Goal: Task Accomplishment & Management: Manage account settings

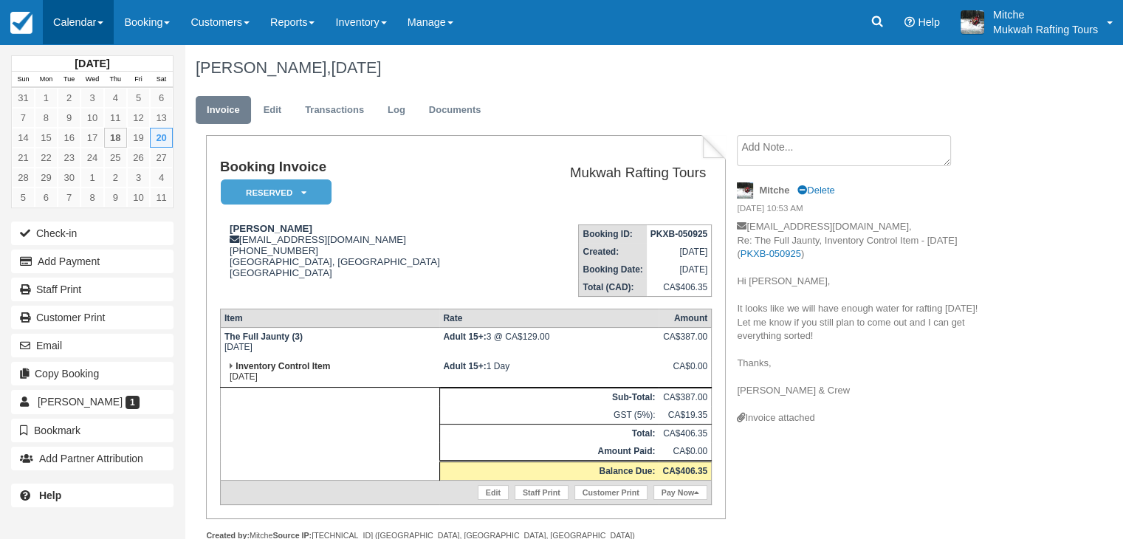
click at [94, 39] on link "Calendar" at bounding box center [78, 22] width 71 height 44
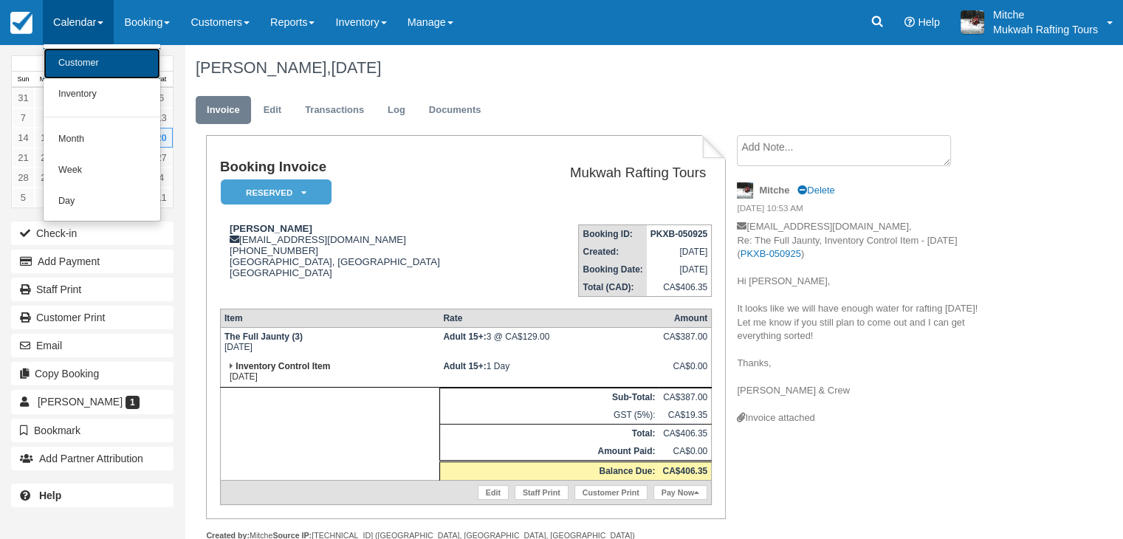
click at [97, 66] on link "Customer" at bounding box center [102, 63] width 117 height 31
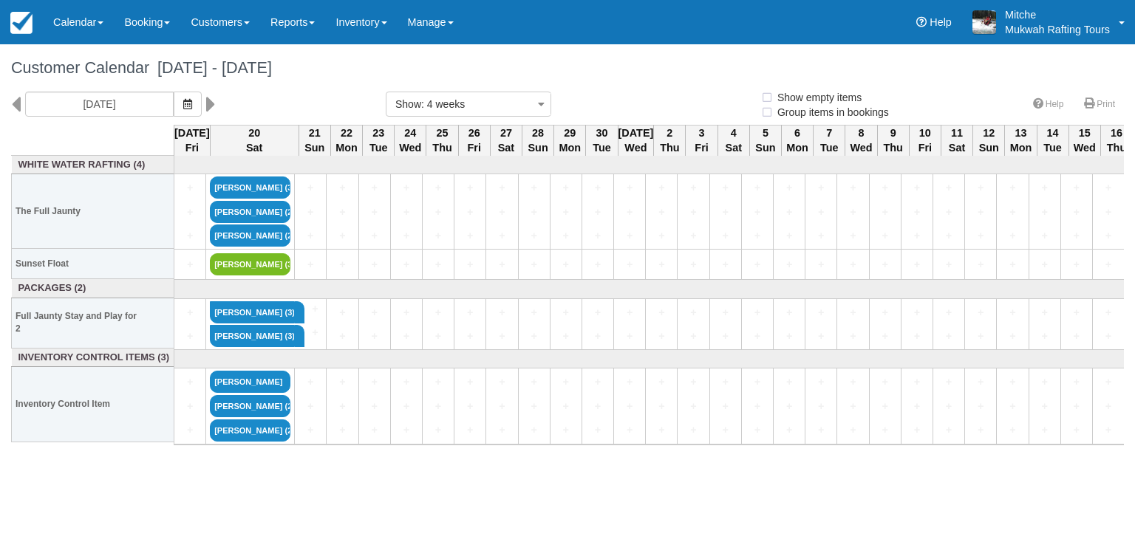
select select
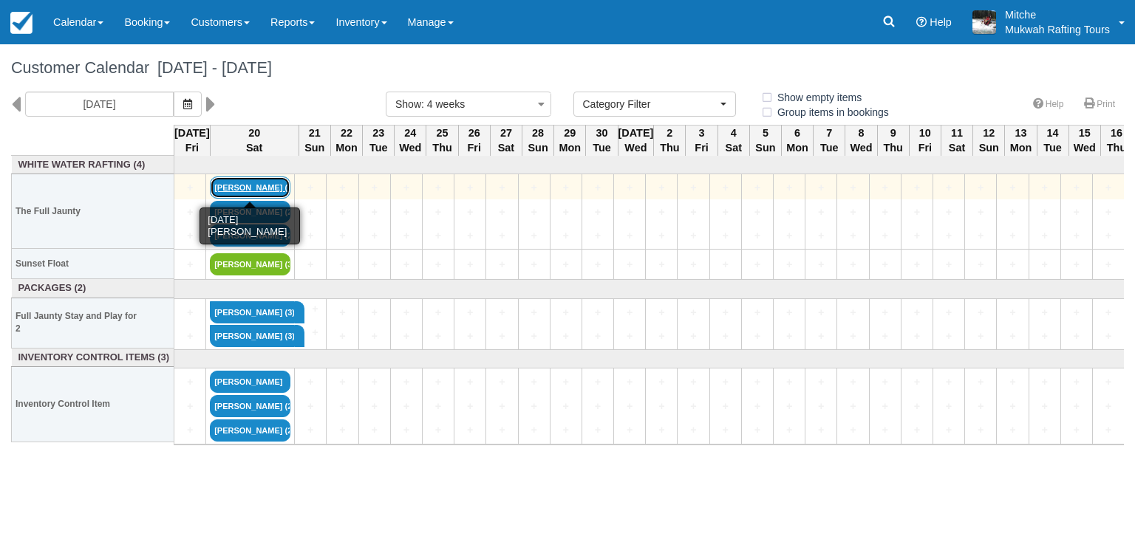
click at [273, 185] on link "[PERSON_NAME] (3)" at bounding box center [250, 188] width 81 height 22
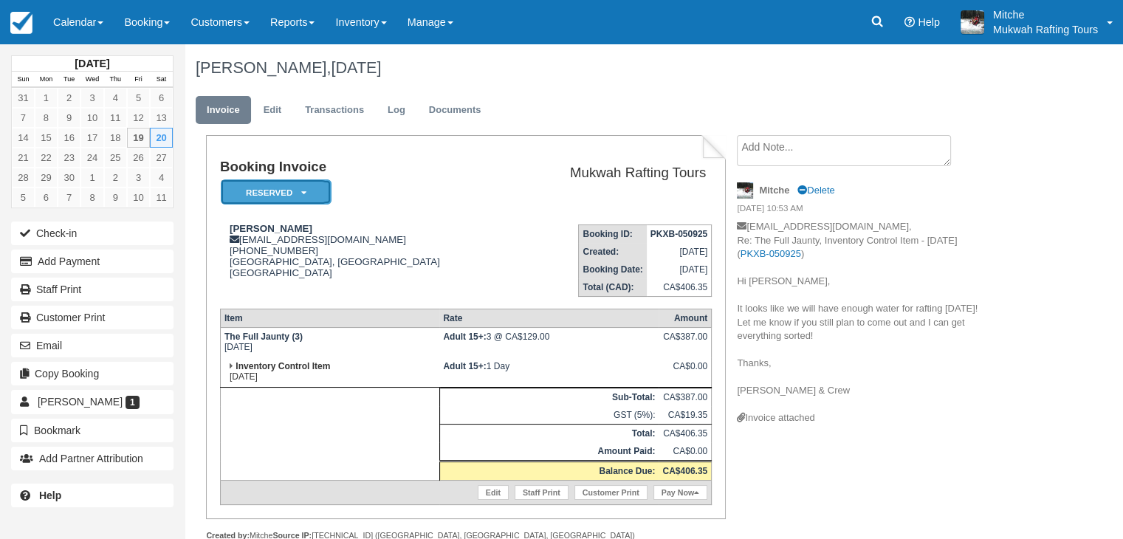
click at [316, 190] on em "Reserved" at bounding box center [276, 192] width 111 height 26
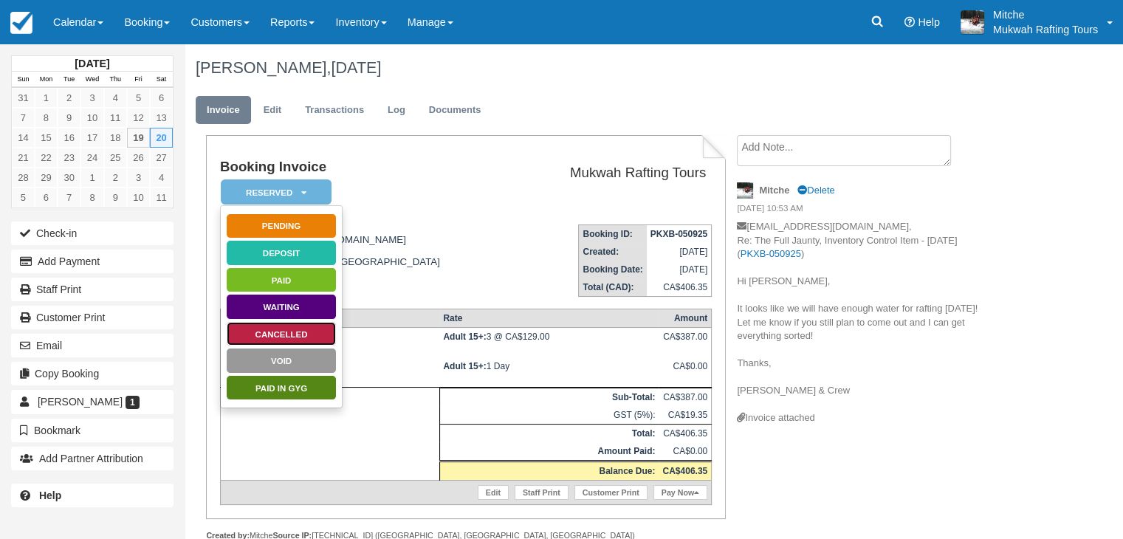
click at [302, 333] on link "Cancelled" at bounding box center [281, 334] width 111 height 26
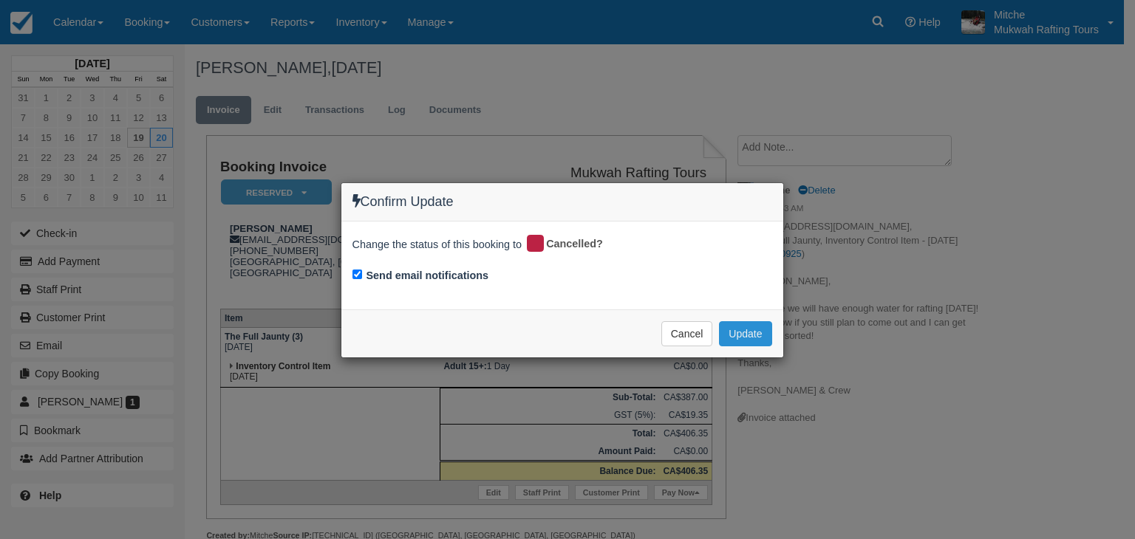
click at [761, 332] on button "Update" at bounding box center [745, 333] width 52 height 25
